Goal: Task Accomplishment & Management: Use online tool/utility

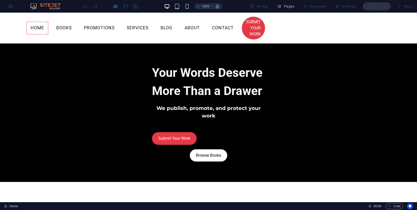
click at [48, 25] on link "Home" at bounding box center [38, 28] width 22 height 13
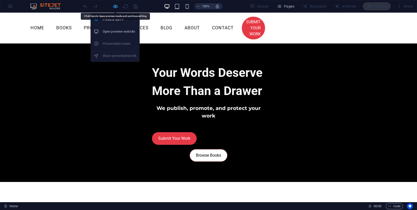
click at [116, 6] on icon "button" at bounding box center [116, 7] width 6 height 6
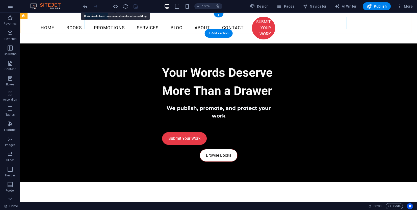
click at [163, 18] on nav "Home Books Promotions Services Blog About Contact SUBMIT YOUR WORK" at bounding box center [218, 28] width 113 height 23
select select
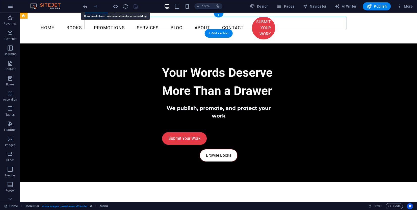
select select
select select "primary"
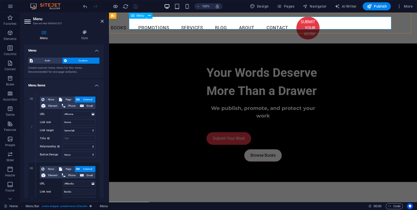
click at [208, 23] on nav "Home Books Promotions Services Blog About Contact SUBMIT YOUR WORK" at bounding box center [263, 28] width 113 height 23
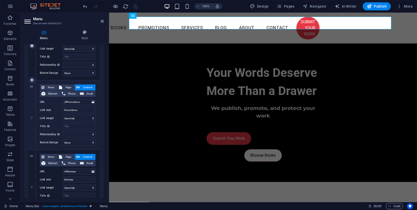
scroll to position [151, 0]
click at [33, 114] on icon at bounding box center [32, 115] width 3 height 4
select select
type input "/#Services"
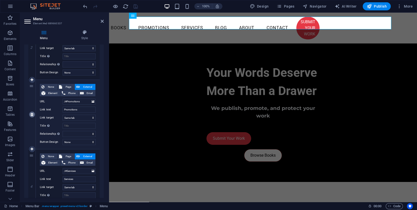
type input "Services"
select select
type input "/#Blog"
type input "Blog"
select select "blank"
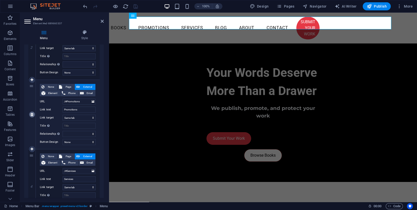
select select
type input "/#About"
type input "About"
select select
type input "/#Contact"
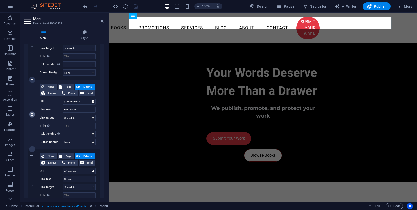
type input "Contact"
select select
type input "SUBMIT YOUR WORK"
select select "primary"
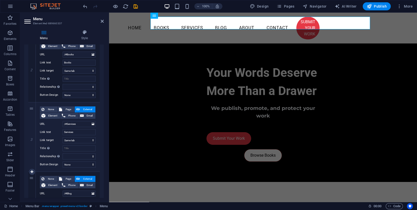
scroll to position [124, 0]
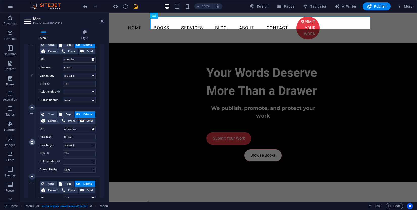
click at [32, 143] on icon at bounding box center [32, 142] width 3 height 4
select select
type input "/#Blog"
type input "Blog"
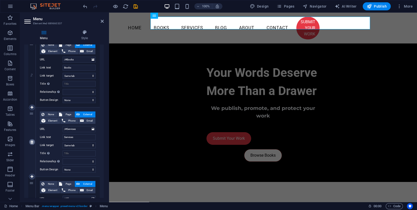
select select "blank"
select select
type input "/#About"
type input "About"
select select
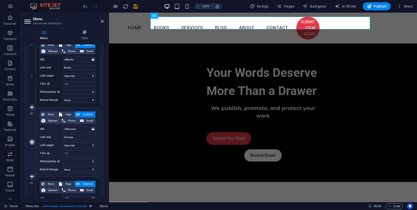
type input "/#Contact"
type input "Contact"
select select
type input "SUBMIT YOUR WORK"
select select "primary"
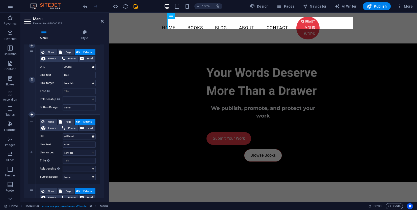
scroll to position [282, 0]
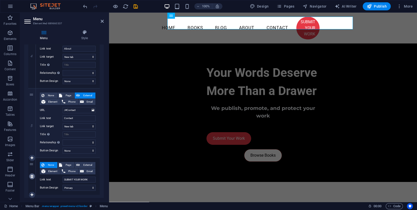
click at [31, 176] on icon at bounding box center [32, 176] width 3 height 4
select select
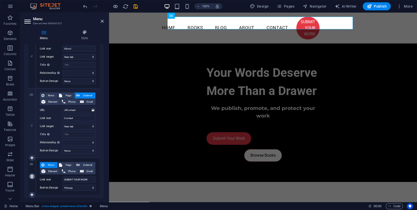
select select
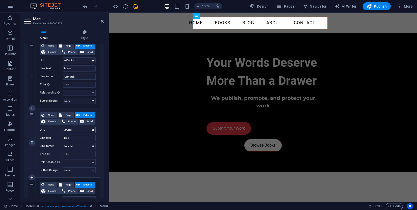
scroll to position [66, 0]
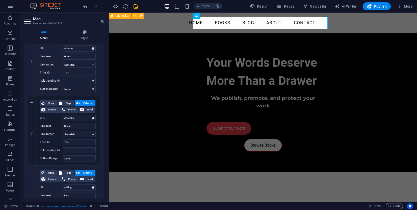
click at [145, 25] on div "Menu Home Books Blog About Contact" at bounding box center [263, 23] width 308 height 21
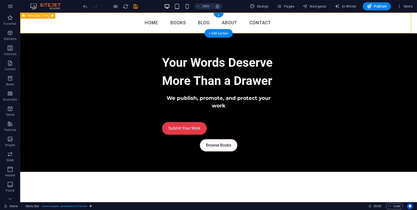
click at [75, 22] on div "Menu Home Books Blog About Contact" at bounding box center [218, 23] width 397 height 21
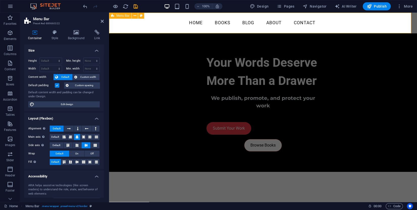
click at [114, 20] on div "Menu Home Books Blog About Contact" at bounding box center [263, 23] width 308 height 21
drag, startPoint x: 114, startPoint y: 19, endPoint x: 224, endPoint y: 30, distance: 110.8
click at [114, 19] on div "Menu Home Books Blog About Contact" at bounding box center [263, 23] width 308 height 21
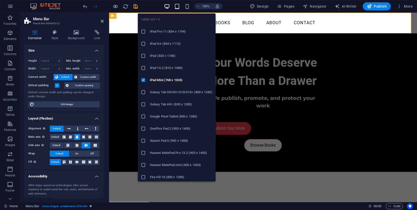
click at [177, 6] on icon "button" at bounding box center [177, 7] width 6 height 6
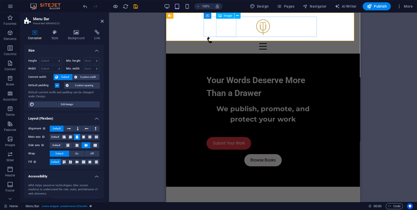
click at [230, 25] on figure at bounding box center [263, 27] width 113 height 20
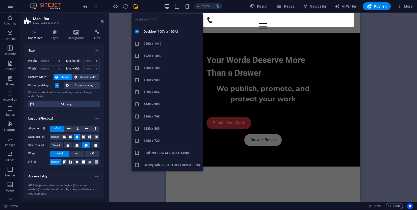
click at [168, 7] on icon "button" at bounding box center [167, 7] width 6 height 6
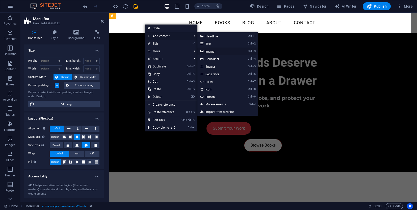
click at [214, 51] on link "Ctrl 3 Image" at bounding box center [218, 51] width 42 height 8
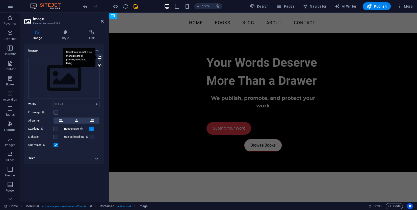
click at [101, 56] on div "Select files from the file manager, stock photos, or upload file(s)" at bounding box center [99, 58] width 8 height 8
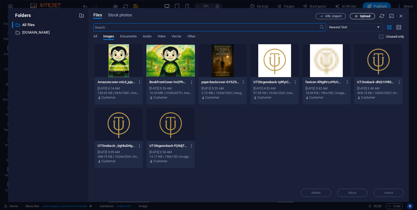
click at [361, 17] on span "Upload" at bounding box center [365, 16] width 10 height 3
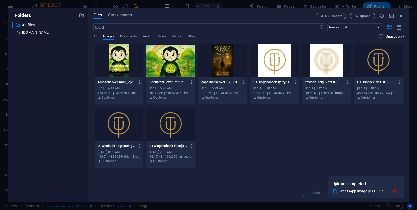
click at [259, 145] on div "Amazoncover-mGd_jojeCYIrthJzc7slZA.jpg Amazoncover-mGd_jojeCYIrthJzc7slZA.jpg […" at bounding box center [248, 106] width 311 height 124
click at [364, 153] on div "Amazoncover-mGd_jojeCYIrthJzc7slZA.jpg Amazoncover-mGd_jojeCYIrthJzc7slZA.jpg […" at bounding box center [248, 106] width 311 height 124
click at [378, 15] on div "URL import Upload" at bounding box center [360, 16] width 88 height 6
click at [382, 15] on icon "button" at bounding box center [382, 16] width 6 height 6
click at [402, 15] on icon "button" at bounding box center [401, 16] width 6 height 6
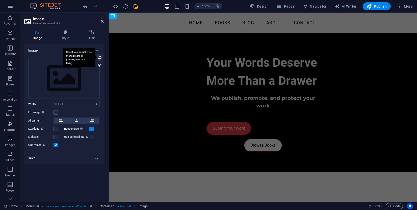
click at [101, 58] on div "Select files from the file manager, stock photos, or upload file(s)" at bounding box center [99, 58] width 8 height 8
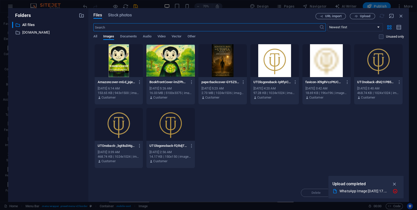
click at [97, 32] on div "​ Newest first Oldest first Name (A-Z) Name (Z-A) Size (0-9) Size (9-0) Resolut…" at bounding box center [248, 33] width 311 height 21
click at [95, 36] on span "All" at bounding box center [95, 36] width 4 height 7
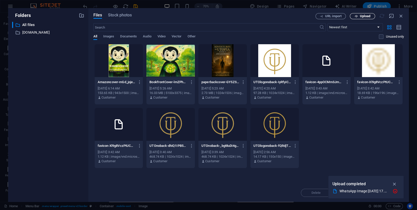
click at [367, 15] on span "Upload" at bounding box center [365, 16] width 10 height 3
click at [369, 16] on span "Upload" at bounding box center [365, 16] width 10 height 3
click at [335, 133] on div "Amazoncover-mGd_jojeCYIrthJzc7slZA.jpg Amazoncover-mGd_jojeCYIrthJzc7slZA.jpg […" at bounding box center [248, 106] width 311 height 124
click at [397, 186] on icon "button" at bounding box center [394, 184] width 5 height 5
click at [396, 190] on icon "button" at bounding box center [394, 191] width 5 height 5
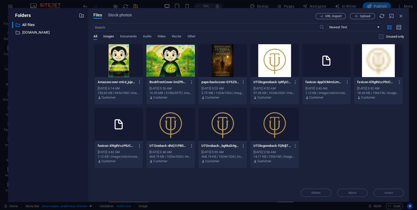
click at [113, 36] on span "Images" at bounding box center [108, 36] width 11 height 7
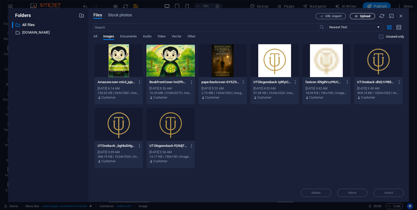
click at [357, 16] on icon "button" at bounding box center [356, 16] width 3 height 3
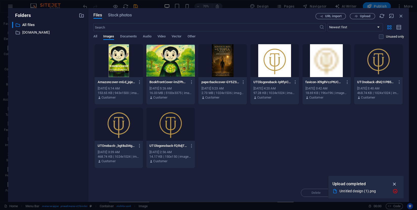
click at [395, 184] on icon "button" at bounding box center [395, 184] width 6 height 6
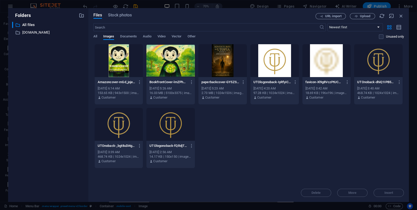
click at [325, 144] on div "Amazoncover-mGd_jojeCYIrthJzc7slZA.jpg Amazoncover-mGd_jojeCYIrthJzc7slZA.jpg […" at bounding box center [248, 106] width 311 height 124
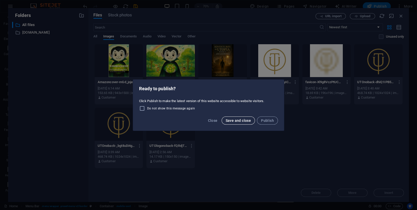
click at [241, 122] on span "Save and close" at bounding box center [238, 120] width 25 height 4
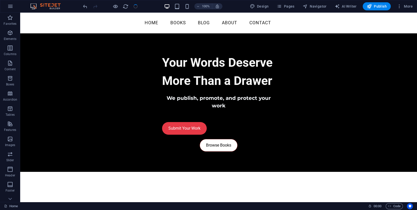
click at [241, 122] on span "Save and close" at bounding box center [238, 120] width 25 height 4
